Goal: Task Accomplishment & Management: Use online tool/utility

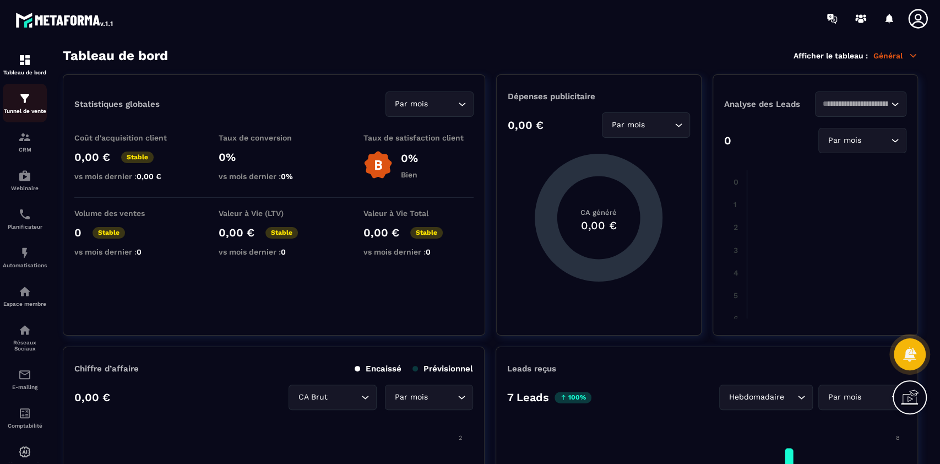
click at [24, 107] on div "Tunnel de vente" at bounding box center [25, 103] width 44 height 22
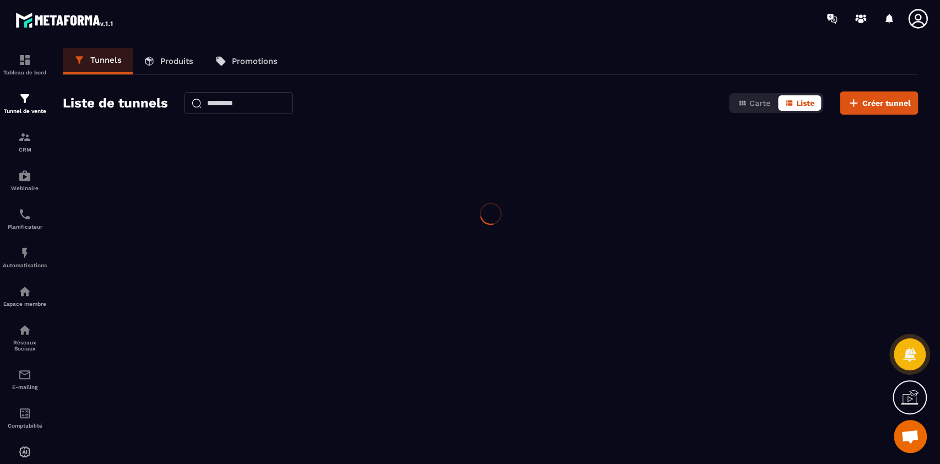
scroll to position [5788, 0]
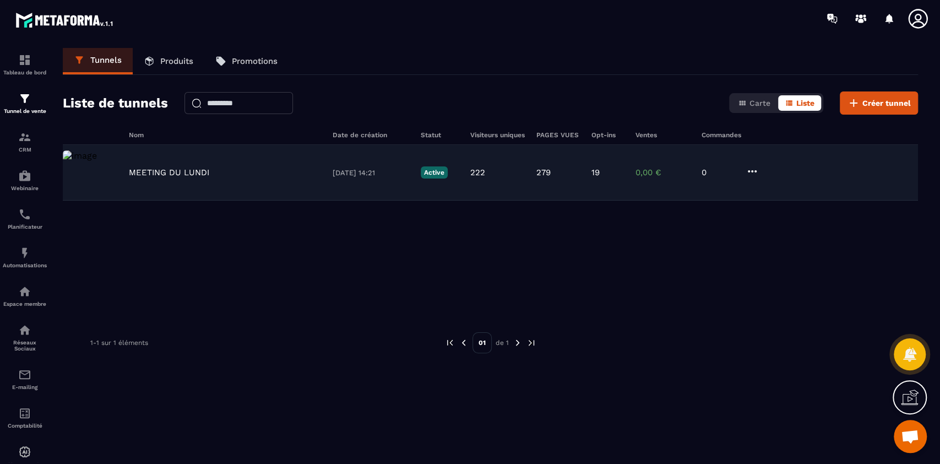
click at [260, 167] on div "MEETING DU LUNDI" at bounding box center [225, 172] width 193 height 10
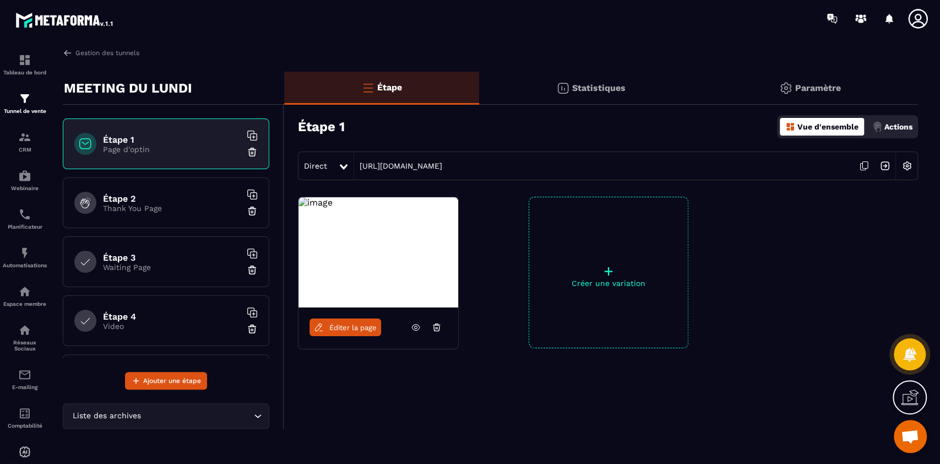
click at [352, 331] on span "Éditer la page" at bounding box center [352, 327] width 47 height 8
